Goal: Find contact information: Find contact information

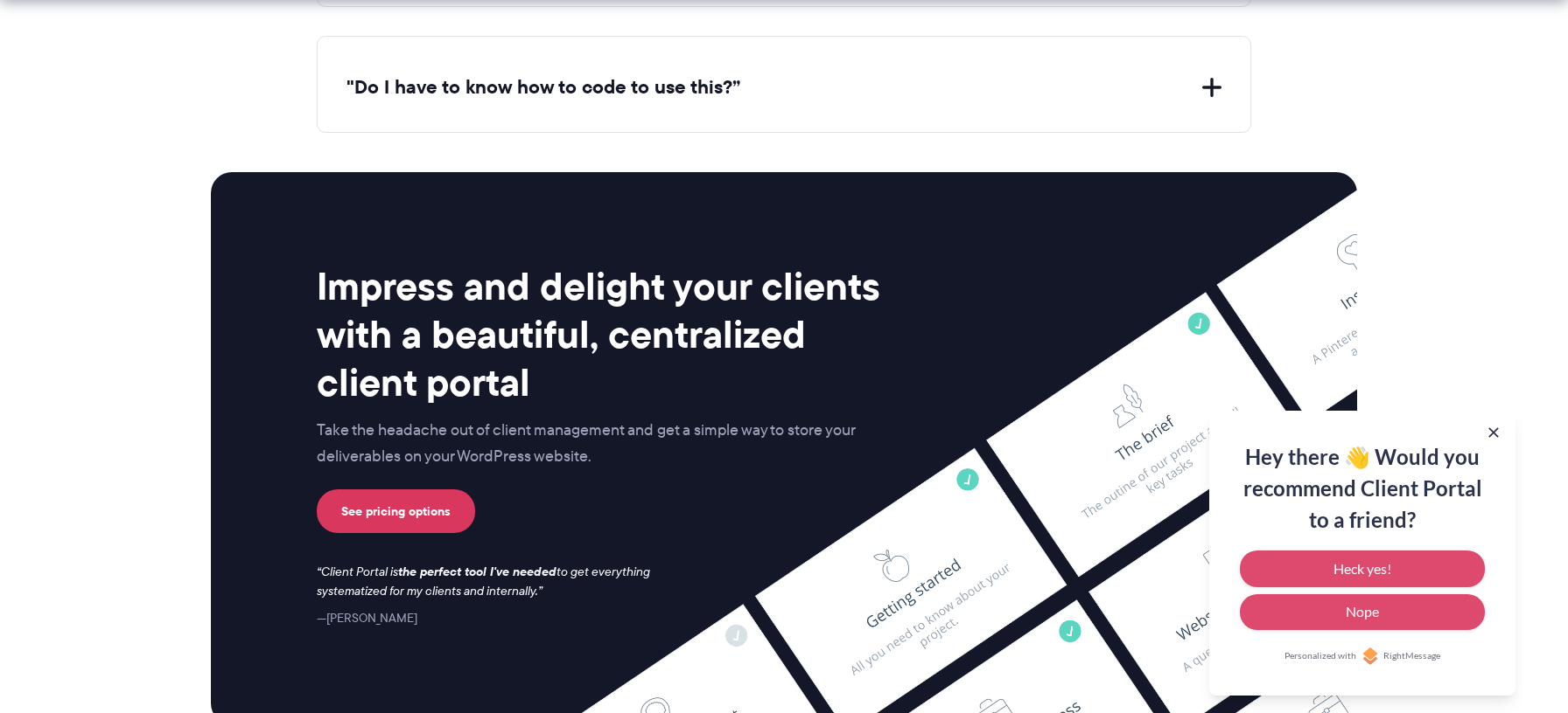
scroll to position [7264, 0]
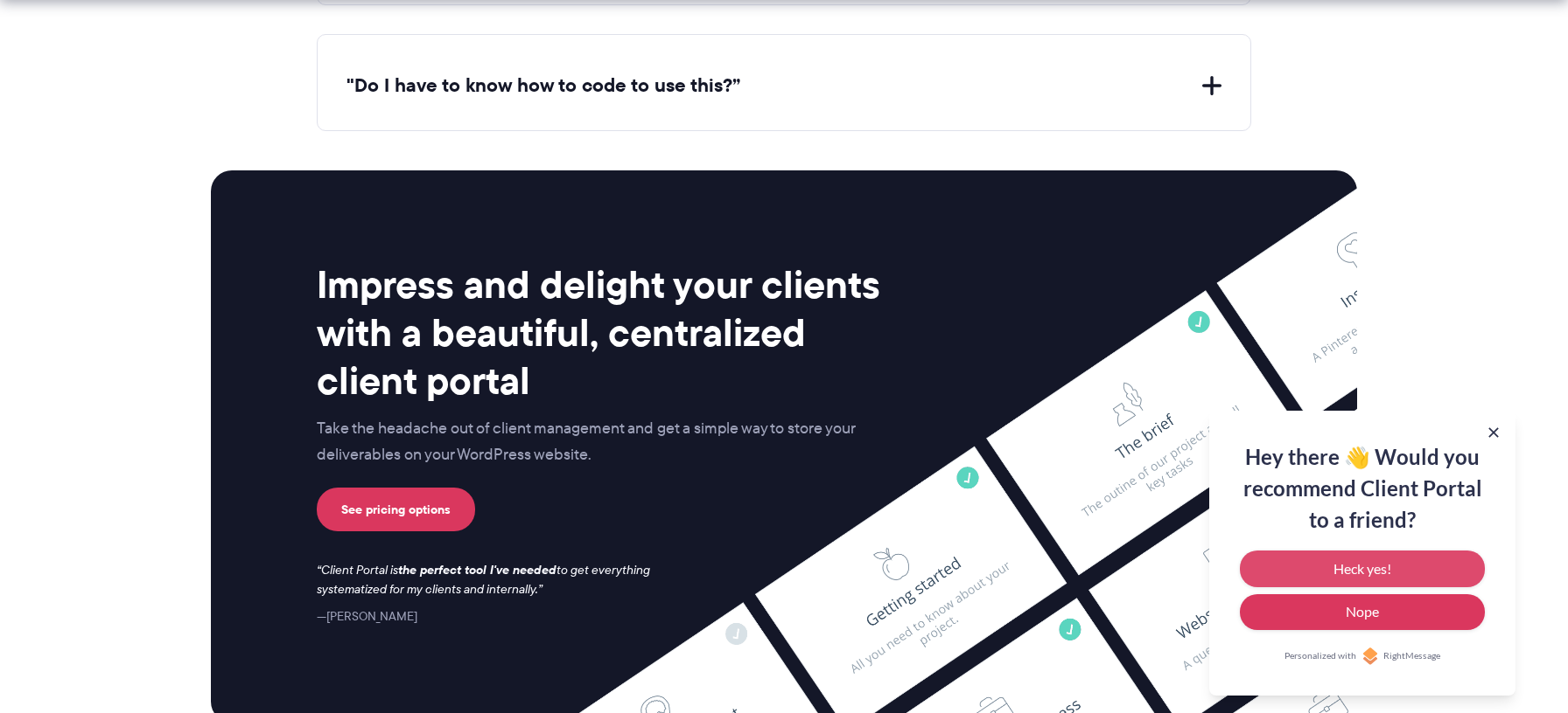
click at [1365, 617] on button "Nope" at bounding box center [1362, 612] width 245 height 36
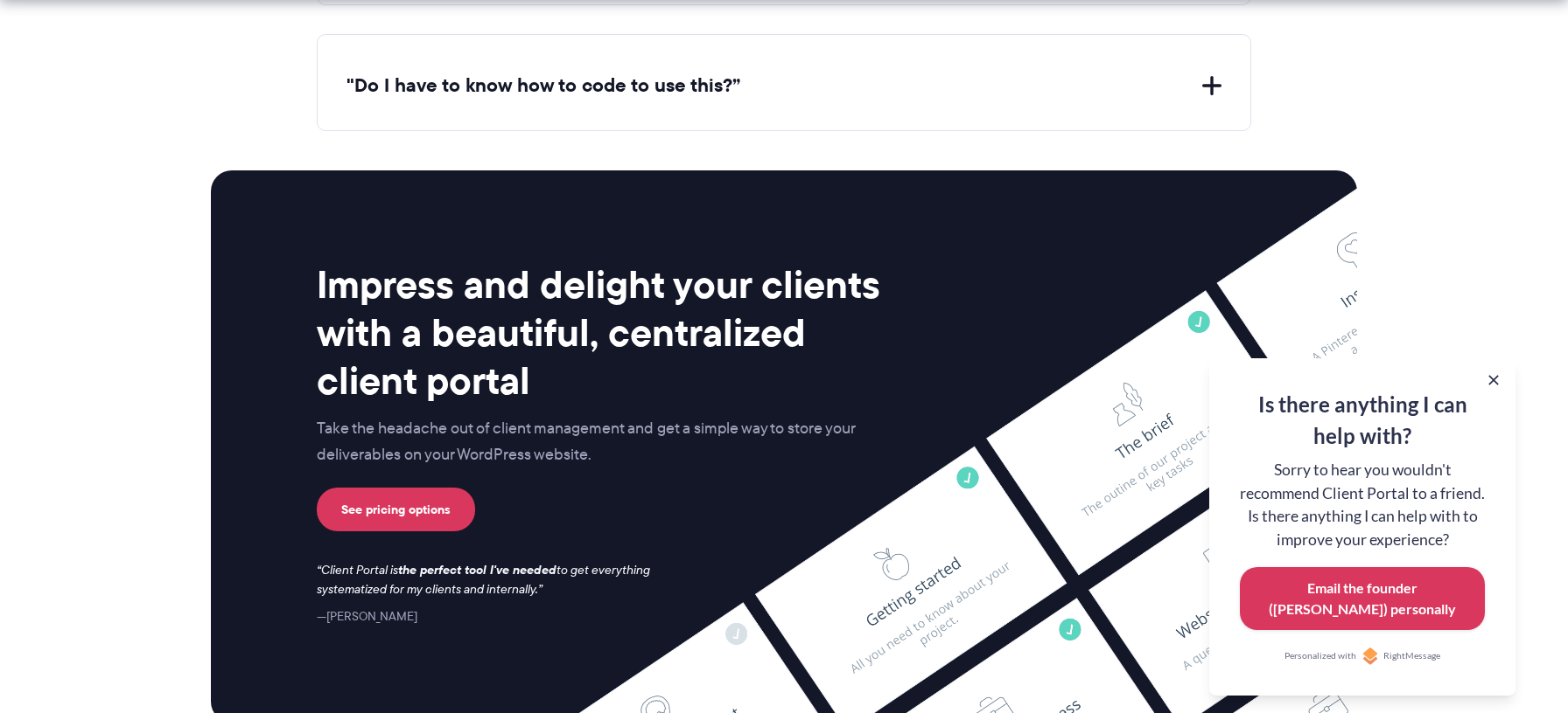
click at [1358, 590] on p "Email the founder ([PERSON_NAME]) personally" at bounding box center [1363, 599] width 215 height 42
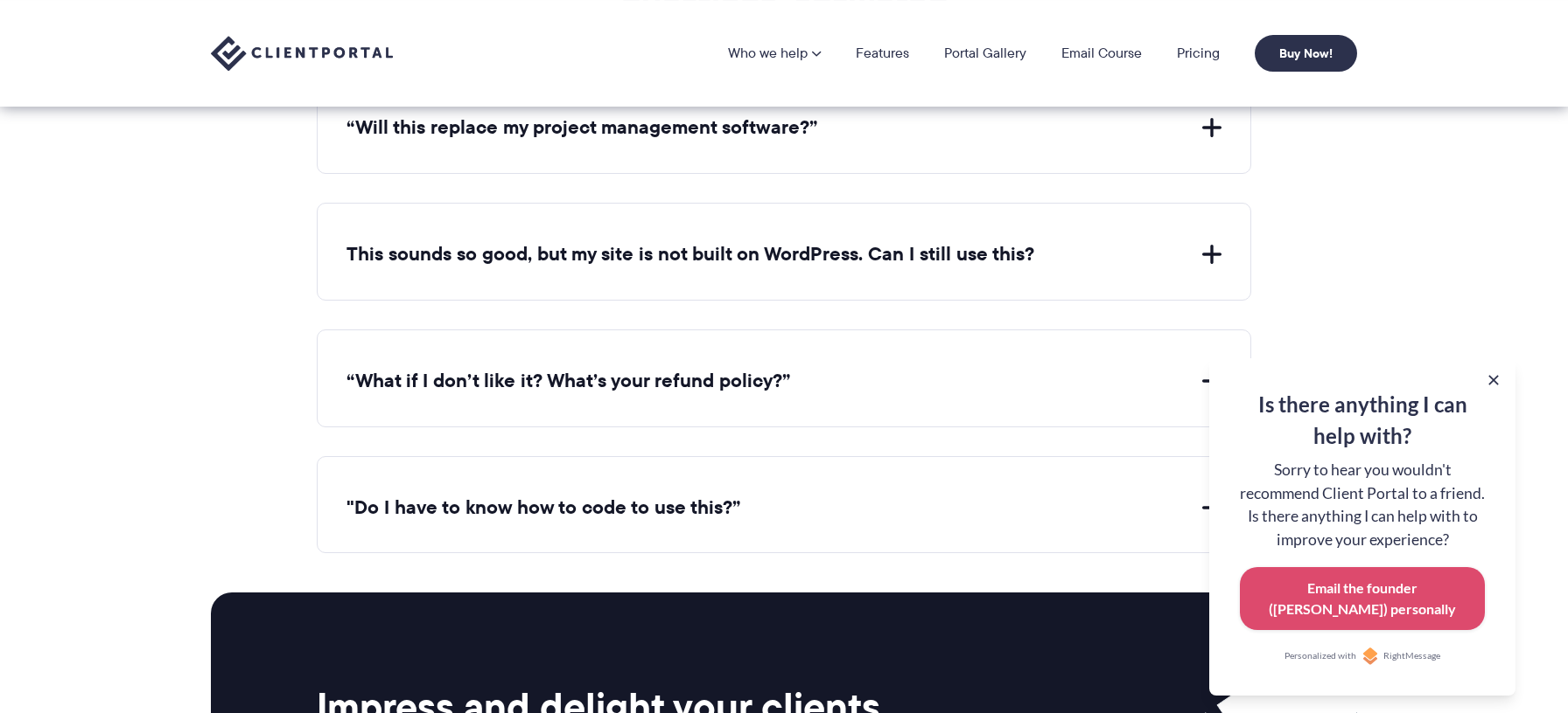
scroll to position [6841, 0]
